Goal: Information Seeking & Learning: Learn about a topic

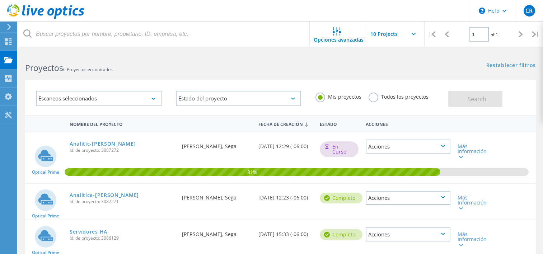
scroll to position [1, 0]
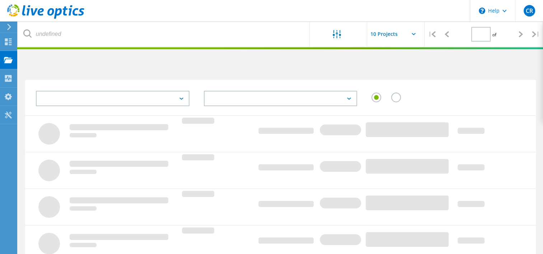
type input "1"
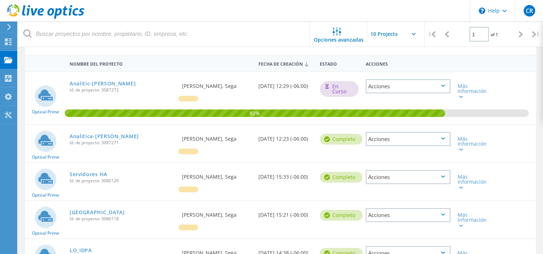
scroll to position [58, 0]
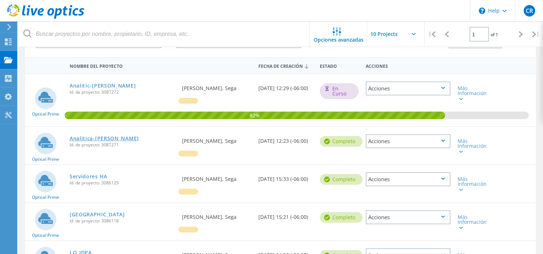
click at [93, 138] on link "Analitica-[PERSON_NAME]" at bounding box center [104, 138] width 69 height 5
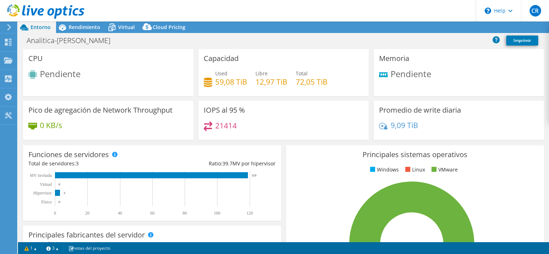
select select "USD"
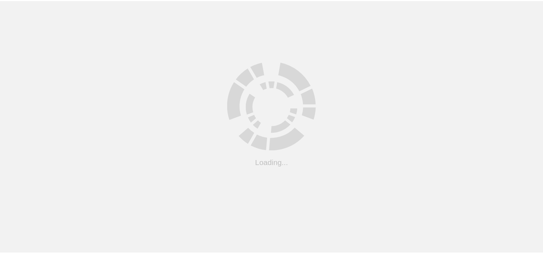
scroll to position [58, 0]
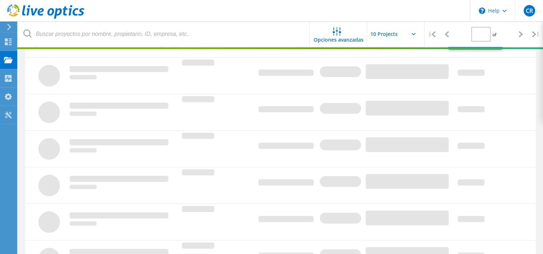
type input "1"
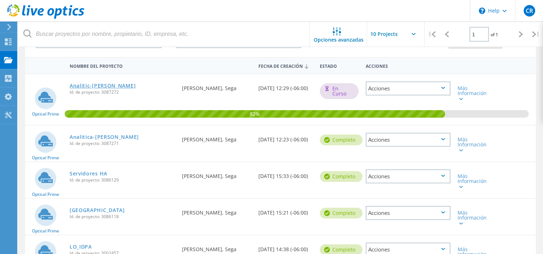
click at [98, 85] on link "Analitic-[PERSON_NAME]" at bounding box center [103, 85] width 66 height 5
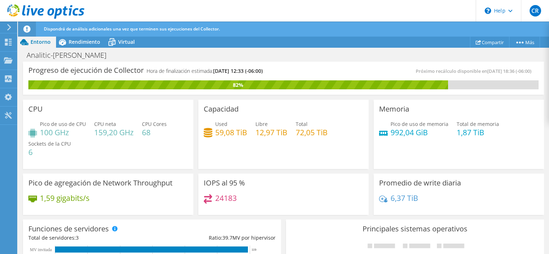
scroll to position [23, 0]
click at [192, 130] on div "CPU Pico de uso de CPU 100 GHz CPU [PERSON_NAME] 159,20 GHz CPU Cores 68 Socket…" at bounding box center [107, 133] width 175 height 72
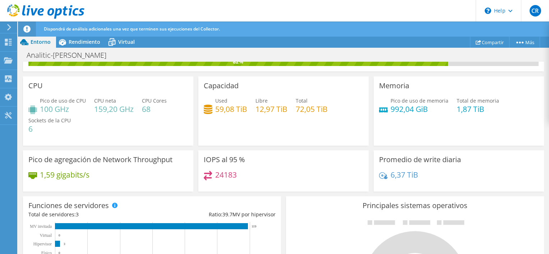
scroll to position [0, 0]
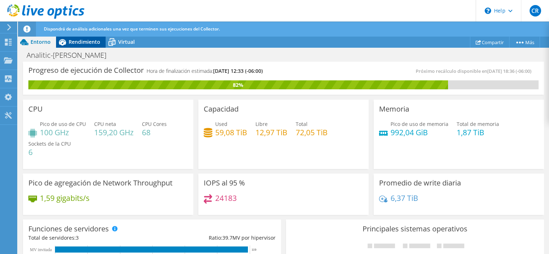
click at [81, 40] on span "Rendimiento" at bounding box center [85, 41] width 32 height 7
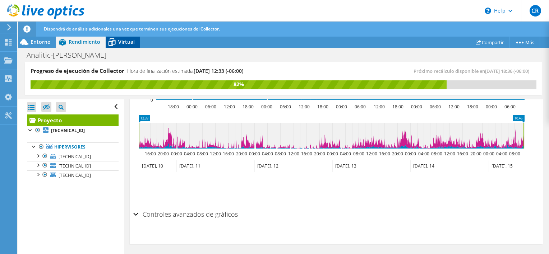
click at [129, 45] on div "Virtual" at bounding box center [123, 41] width 34 height 11
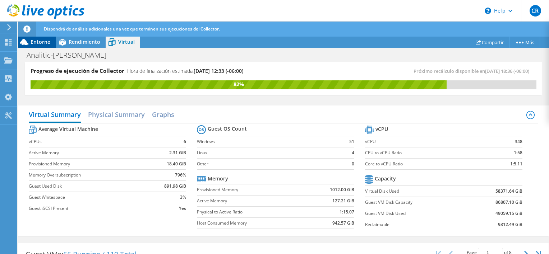
click at [40, 47] on div "Entorno" at bounding box center [37, 41] width 38 height 11
